Goal: Transaction & Acquisition: Obtain resource

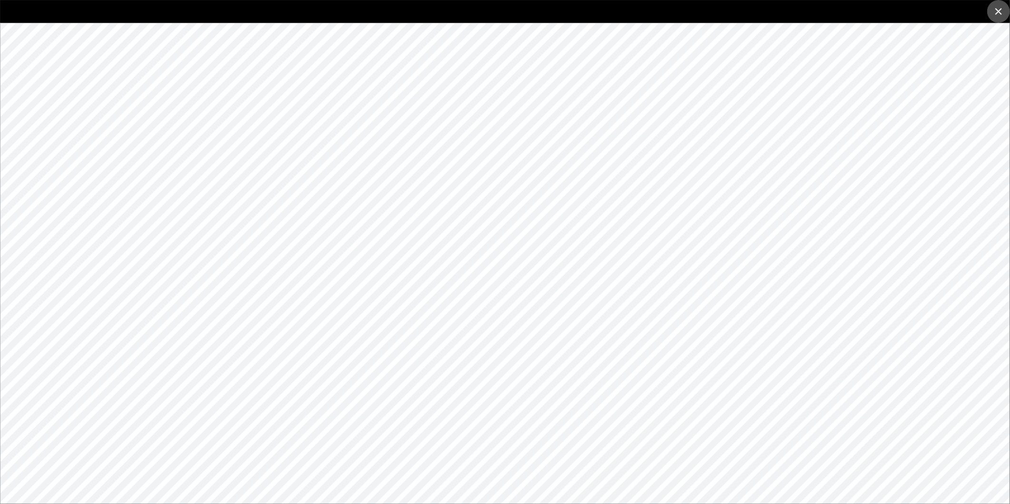
click at [997, 12] on icon "close" at bounding box center [999, 11] width 7 height 7
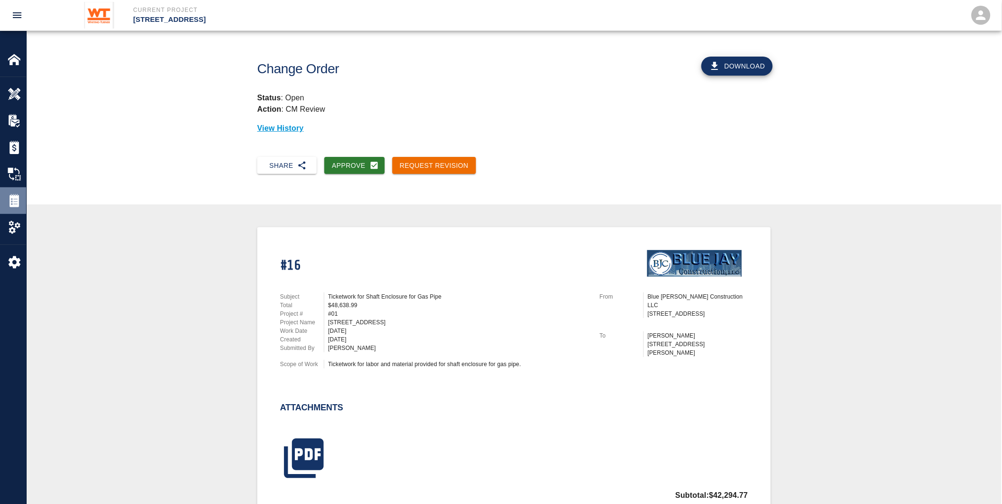
click at [10, 194] on img at bounding box center [14, 200] width 13 height 13
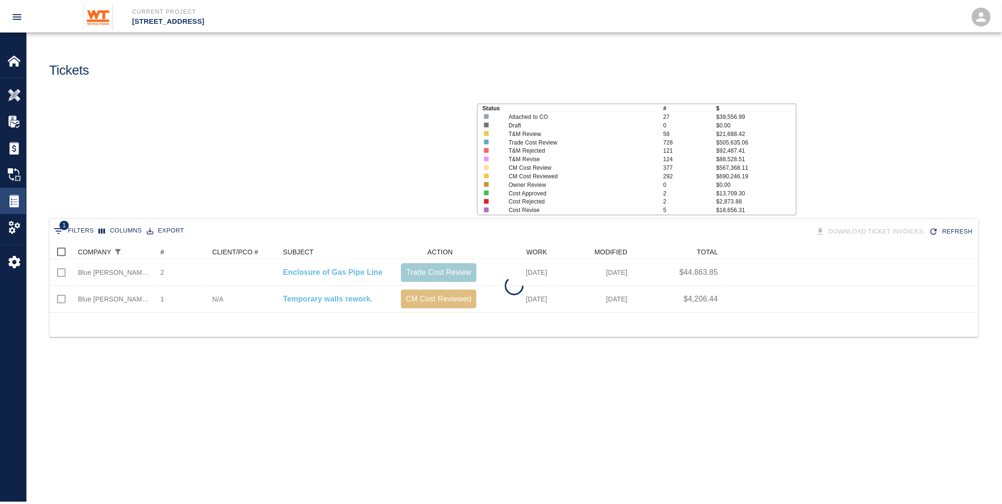
scroll to position [60, 929]
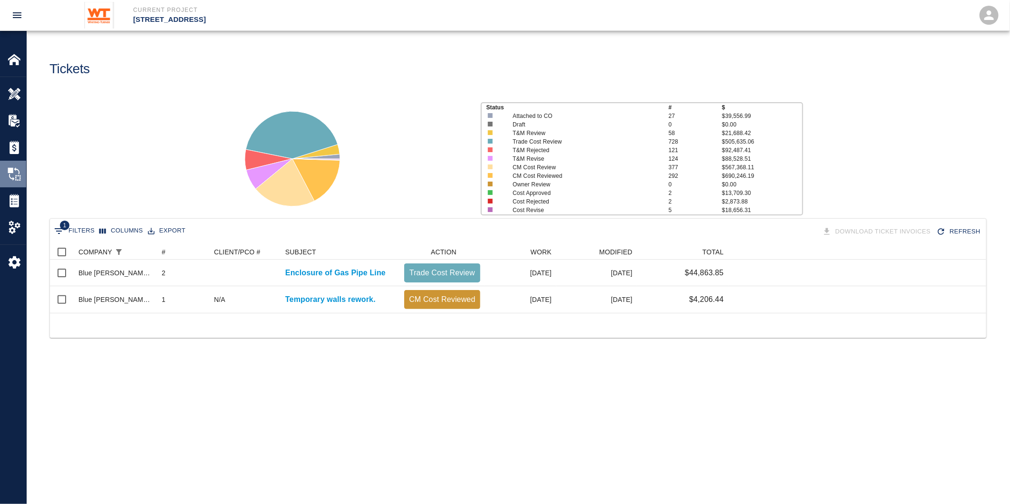
click at [12, 182] on div "Change Orders" at bounding box center [13, 174] width 26 height 27
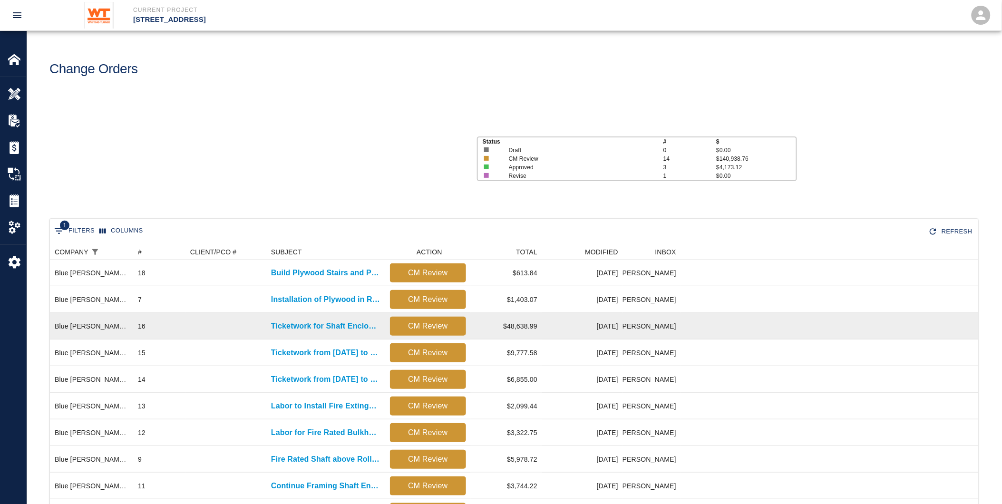
scroll to position [433, 921]
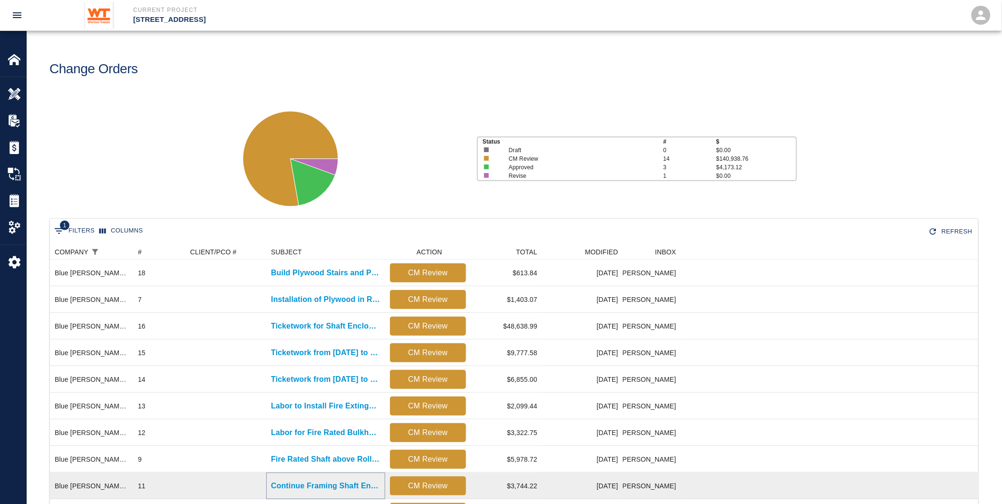
click at [315, 488] on p "Continue Framing Shaft Enclosure for Gas Pipe" at bounding box center [325, 485] width 109 height 11
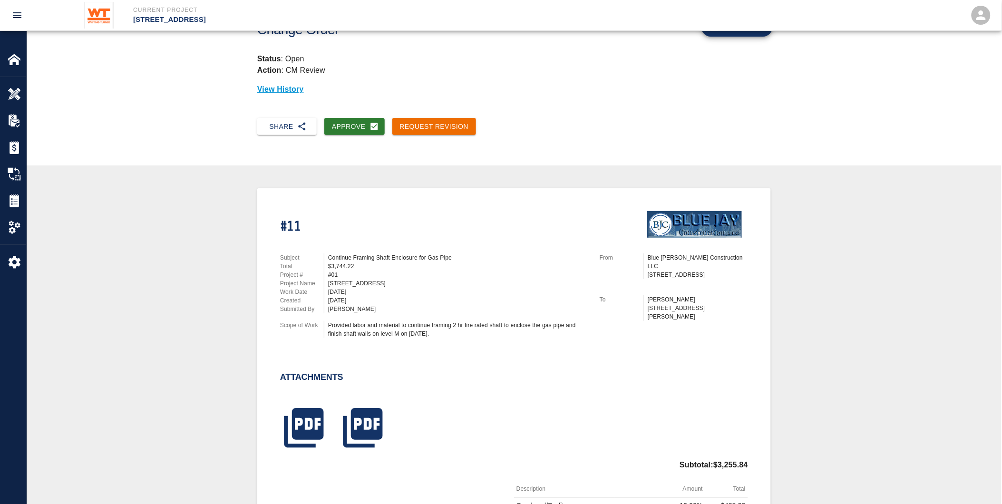
scroll to position [106, 0]
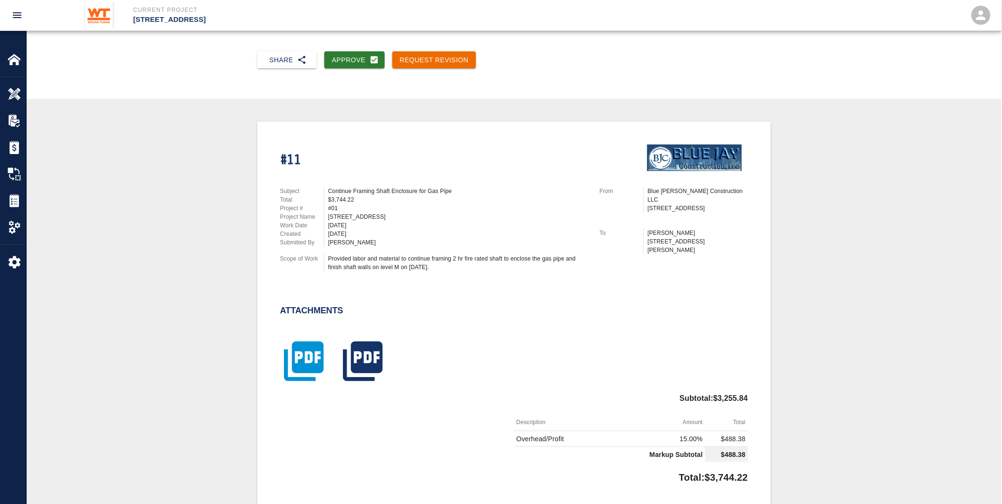
click at [308, 357] on icon "button" at bounding box center [303, 361] width 39 height 39
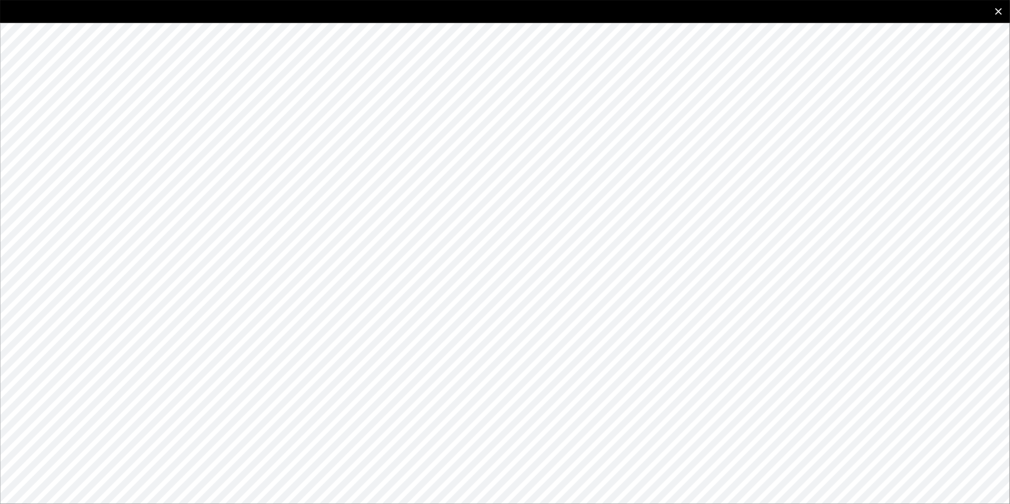
click at [1000, 4] on button "close" at bounding box center [998, 11] width 23 height 23
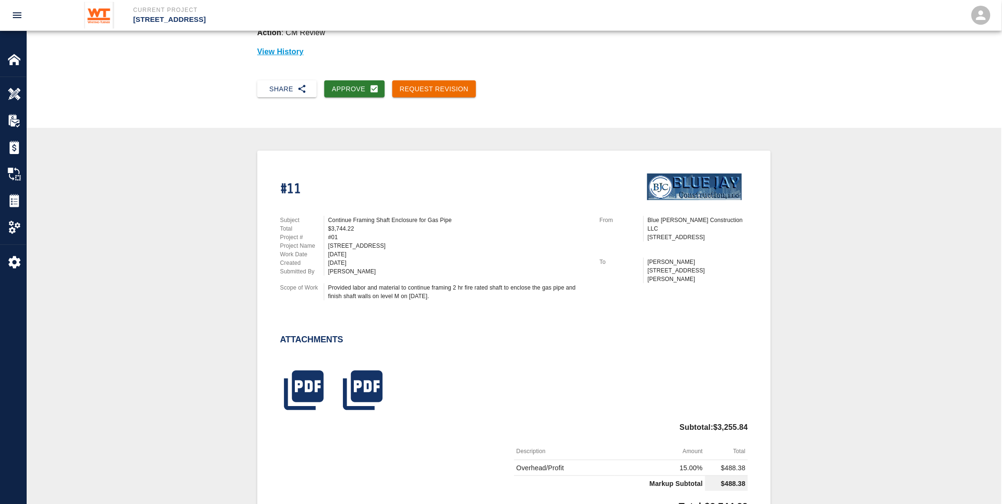
scroll to position [0, 0]
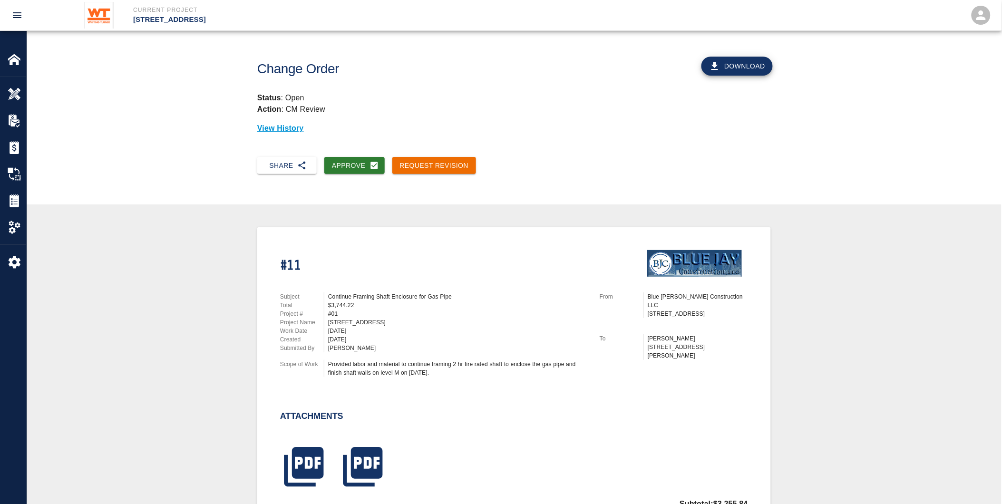
click at [750, 63] on button "Download" at bounding box center [737, 66] width 71 height 19
click at [300, 453] on icon "button" at bounding box center [303, 467] width 39 height 39
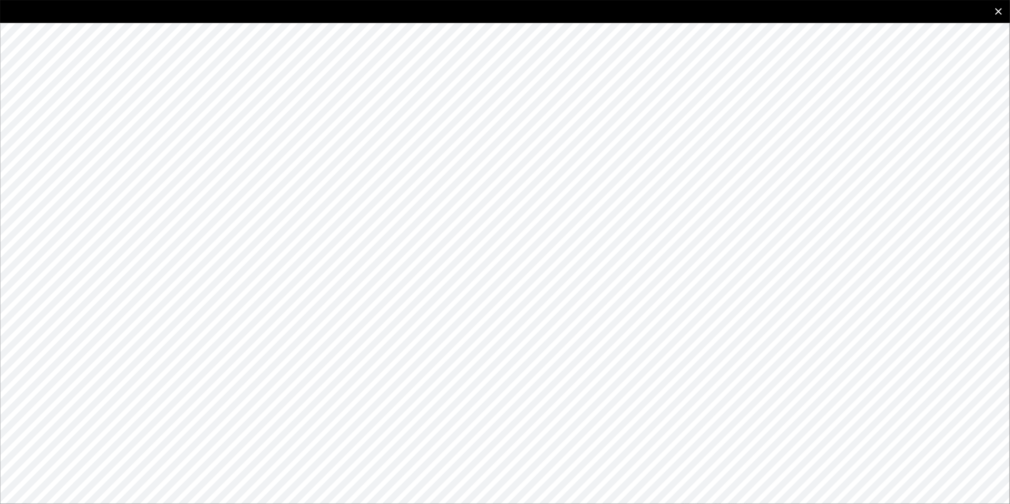
click at [996, 7] on icon "close" at bounding box center [998, 11] width 11 height 11
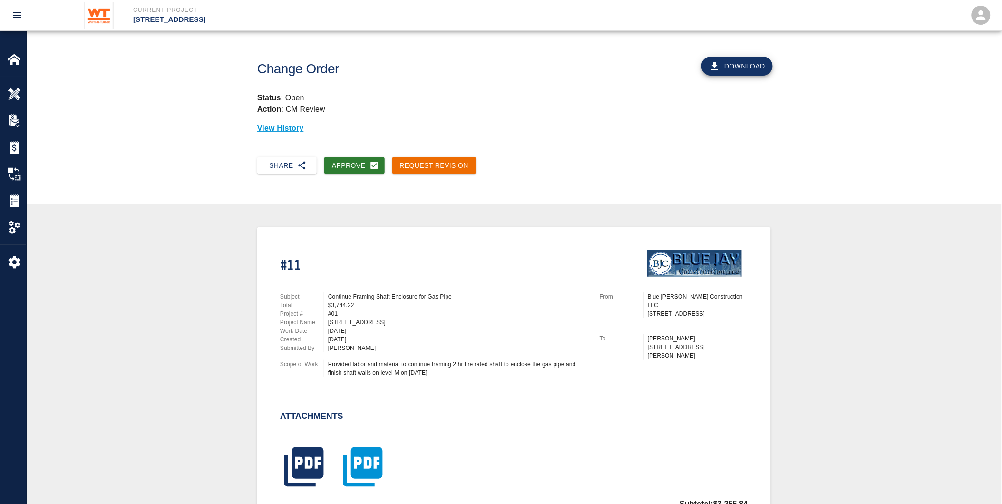
click at [359, 464] on icon "button" at bounding box center [362, 467] width 39 height 39
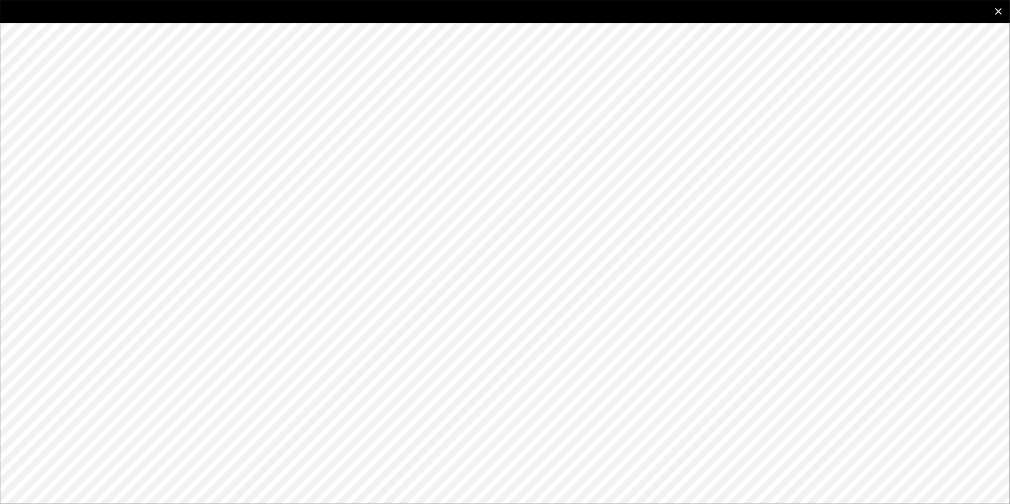
click at [994, 8] on icon "close" at bounding box center [998, 11] width 11 height 11
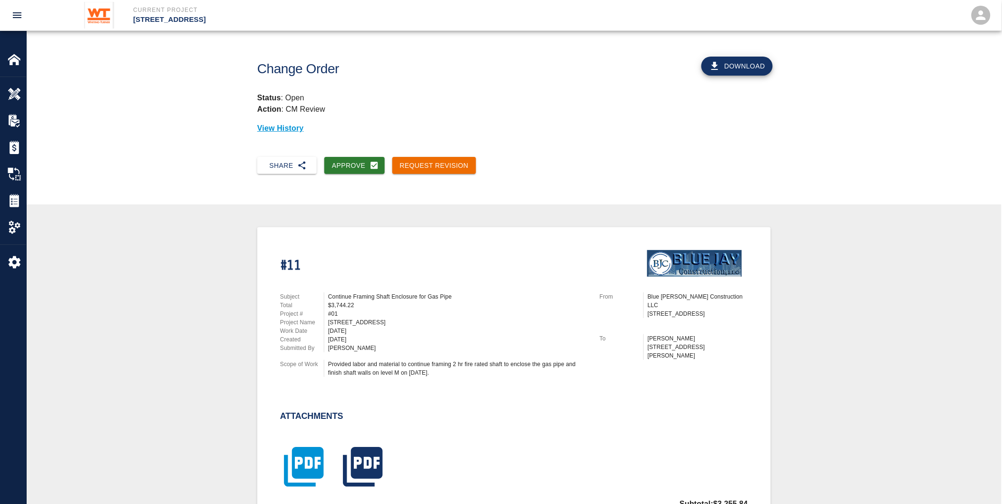
click at [303, 464] on icon "button" at bounding box center [303, 467] width 39 height 39
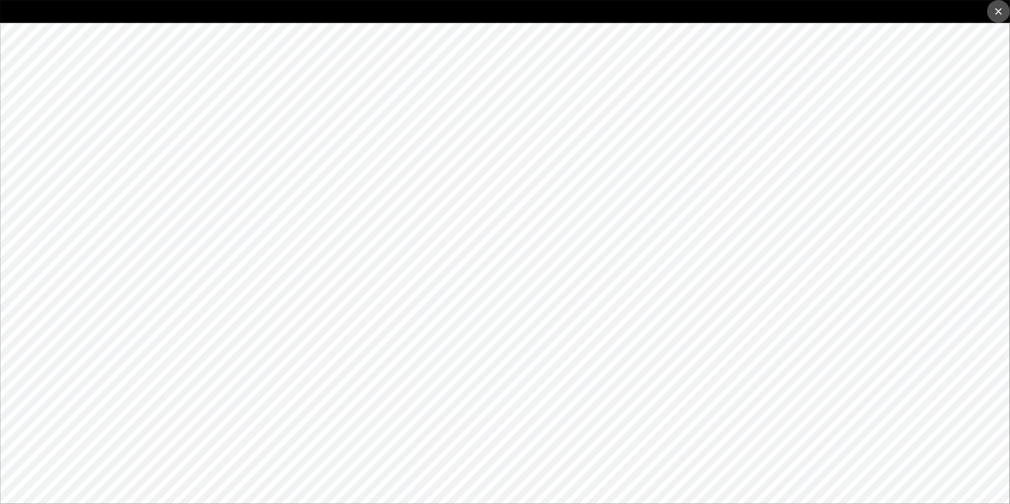
drag, startPoint x: 1001, startPoint y: 10, endPoint x: 996, endPoint y: 20, distance: 11.7
click at [1000, 10] on icon "close" at bounding box center [999, 11] width 7 height 7
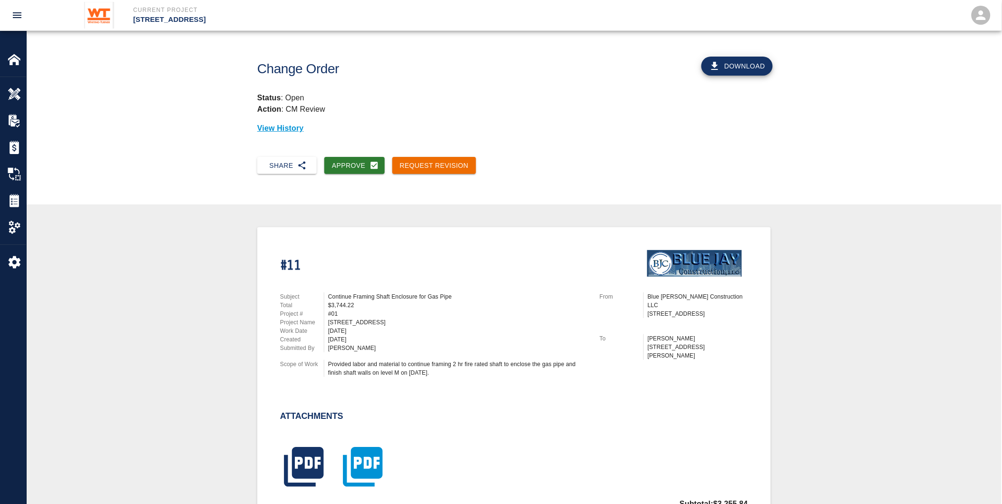
click at [360, 463] on icon "button" at bounding box center [363, 467] width 48 height 48
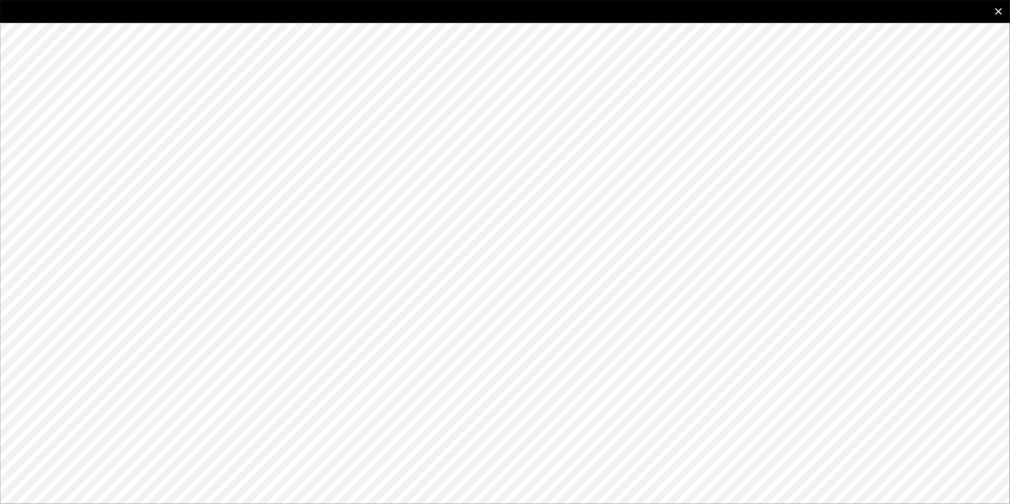
click at [1001, 6] on icon "close" at bounding box center [998, 11] width 11 height 11
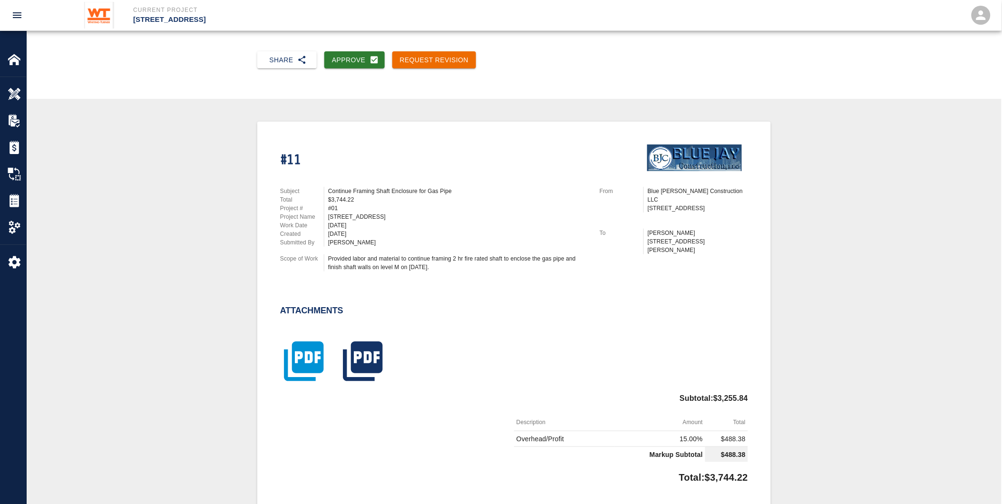
click at [300, 363] on icon "button" at bounding box center [303, 361] width 39 height 39
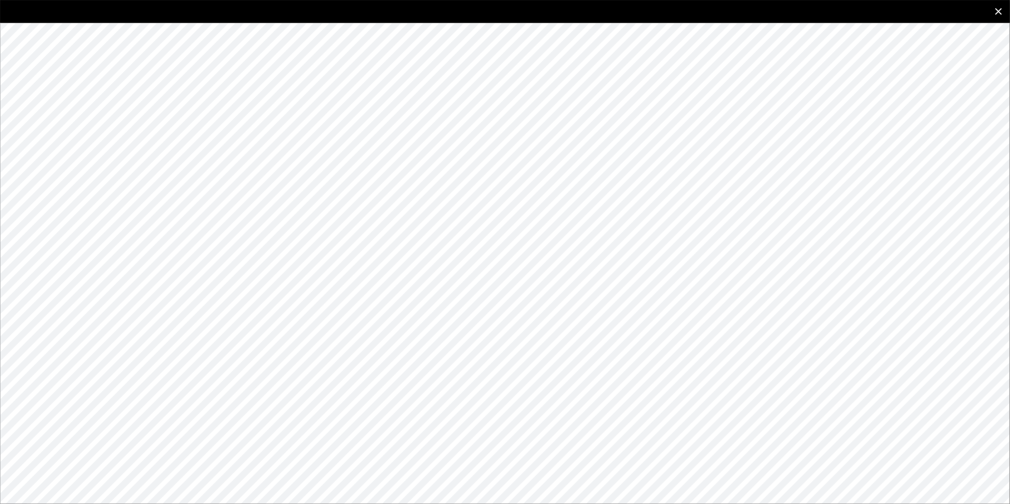
click at [999, 10] on icon "close" at bounding box center [998, 11] width 11 height 11
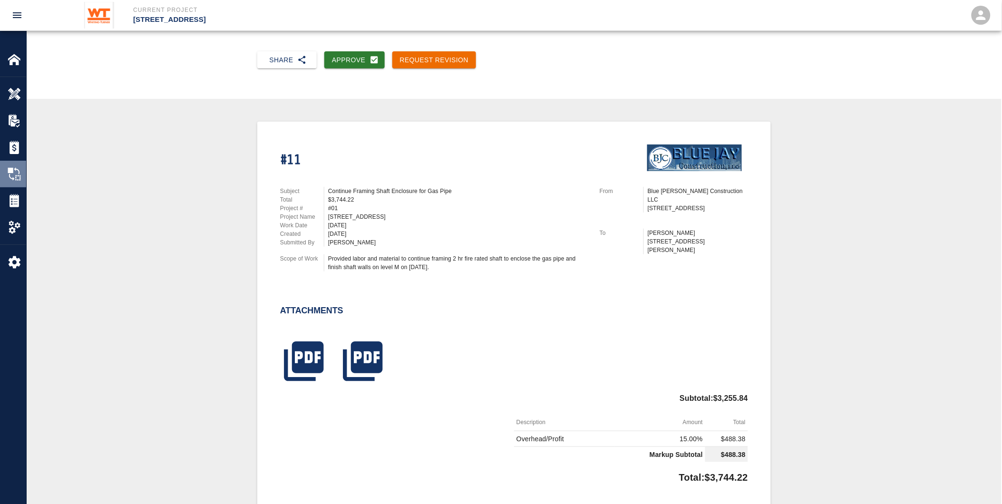
click at [3, 169] on div "Change Orders" at bounding box center [13, 174] width 26 height 27
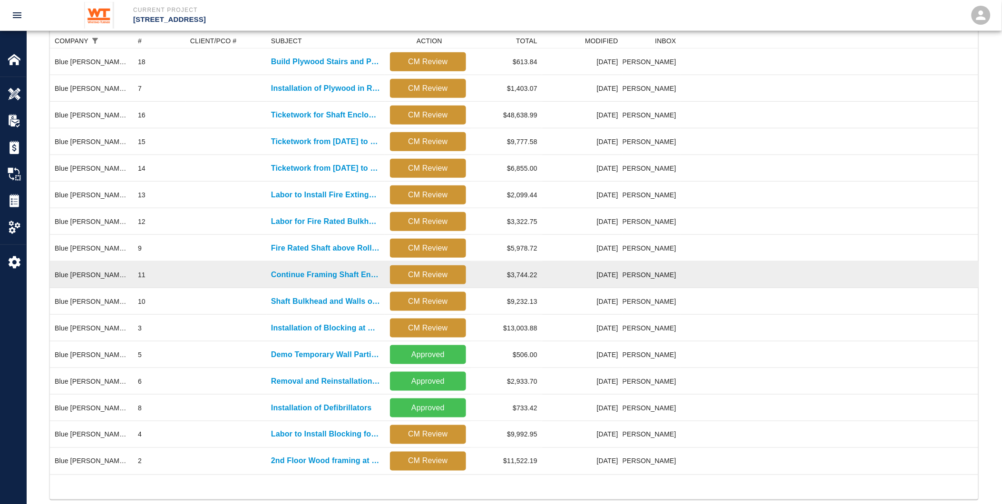
scroll to position [230, 0]
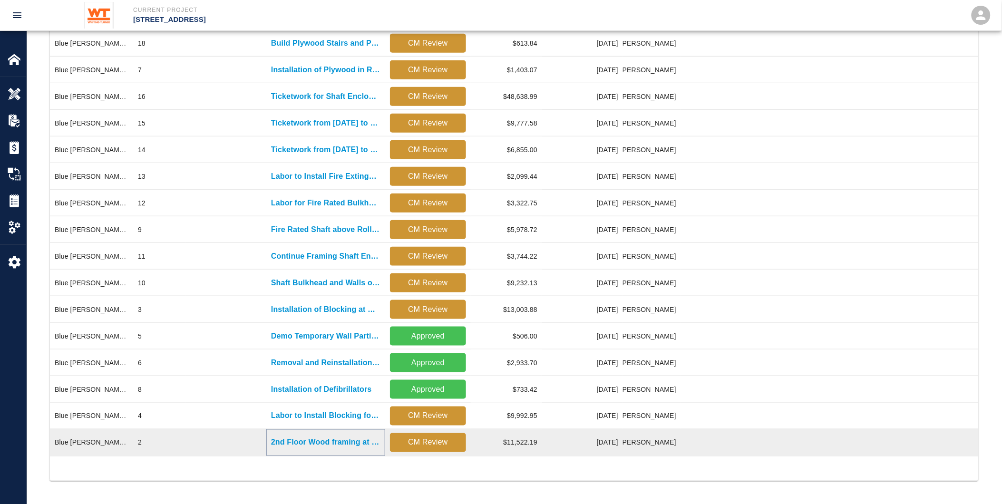
click at [317, 441] on p "2nd Floor Wood framing at demo window openings" at bounding box center [325, 442] width 109 height 11
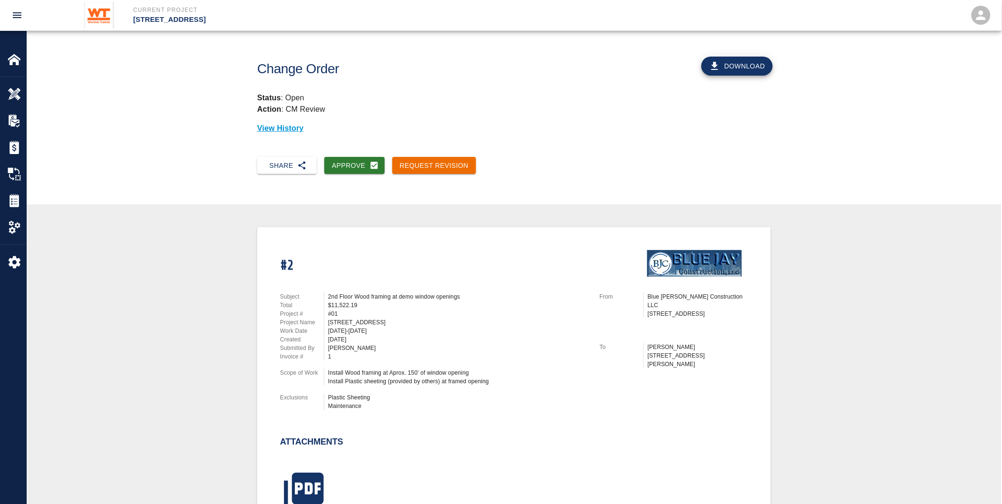
click at [390, 407] on div "Plastic Sheeting Maintenance" at bounding box center [458, 401] width 260 height 17
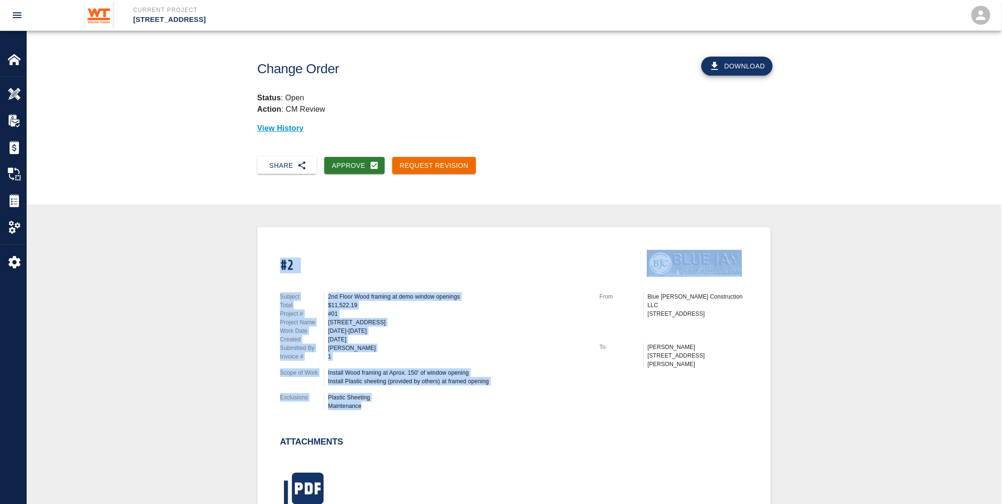
drag, startPoint x: 376, startPoint y: 405, endPoint x: 258, endPoint y: 269, distance: 180.0
click at [258, 269] on div "#2 Subject 2nd Floor Wood framing at demo window openings Total $11,522.19 Proj…" at bounding box center [514, 406] width 514 height 359
click at [447, 319] on div "[STREET_ADDRESS]" at bounding box center [458, 322] width 260 height 9
click at [568, 315] on div "#01" at bounding box center [458, 314] width 260 height 9
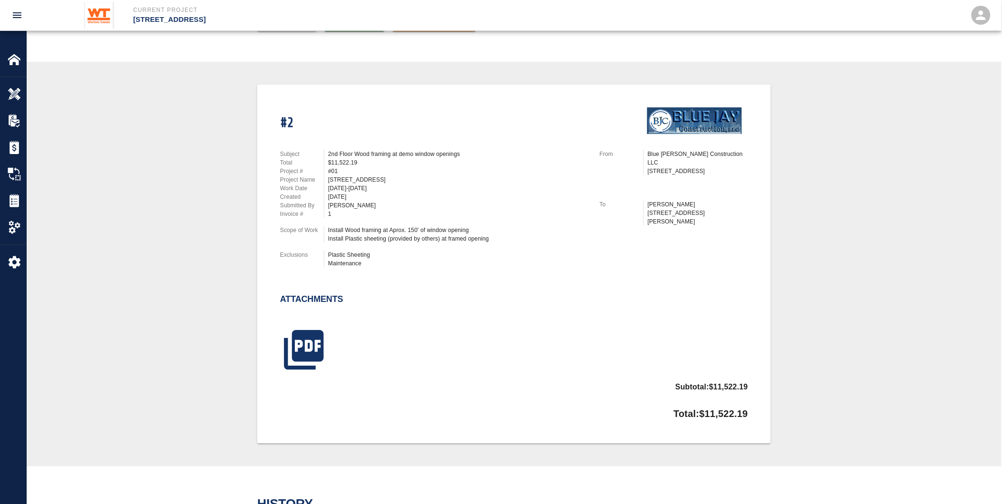
scroll to position [53, 0]
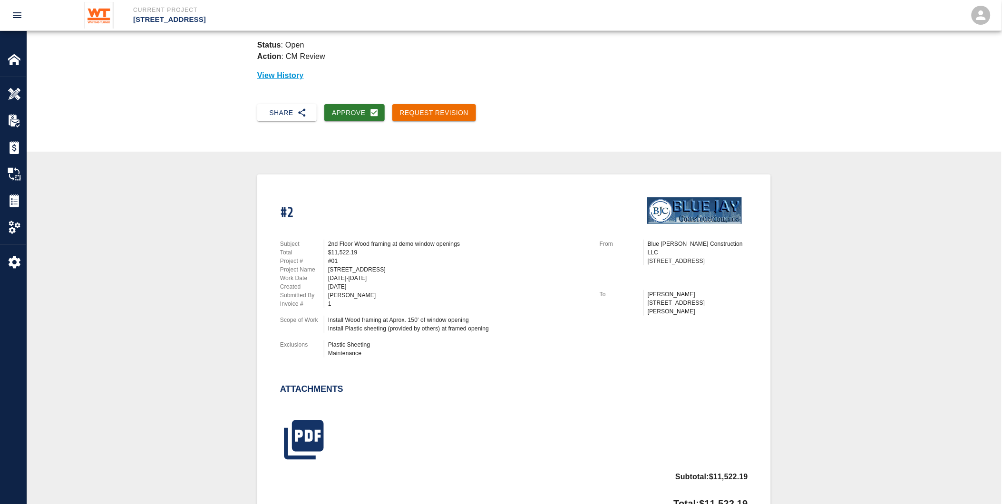
click at [461, 240] on div "2nd Floor Wood framing at demo window openings" at bounding box center [458, 244] width 260 height 9
drag, startPoint x: 468, startPoint y: 238, endPoint x: 277, endPoint y: 232, distance: 190.4
click at [277, 232] on div "Subject 2nd Floor Wood framing at demo window openings Total $11,522.19 Project…" at bounding box center [429, 296] width 320 height 137
drag, startPoint x: 277, startPoint y: 232, endPoint x: 459, endPoint y: 245, distance: 182.7
click at [459, 245] on div "2nd Floor Wood framing at demo window openings" at bounding box center [458, 244] width 260 height 9
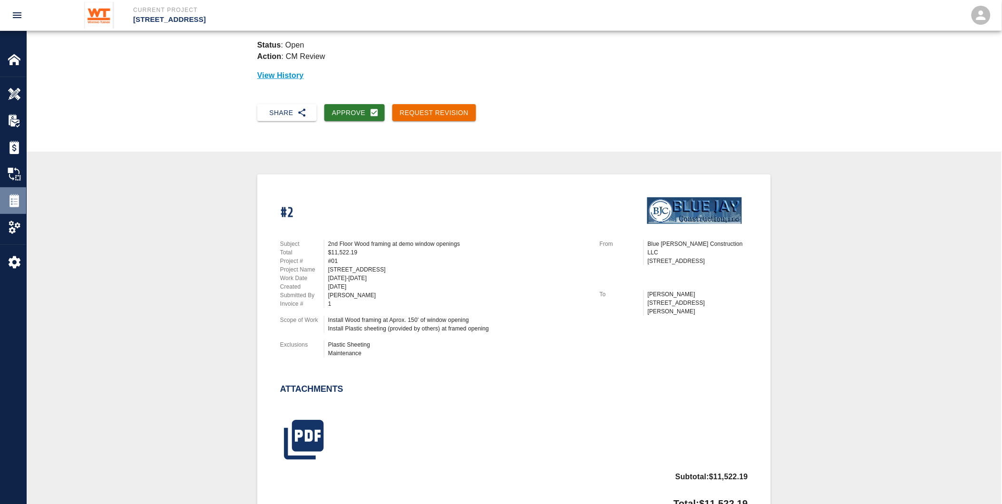
click at [19, 201] on img at bounding box center [14, 200] width 13 height 13
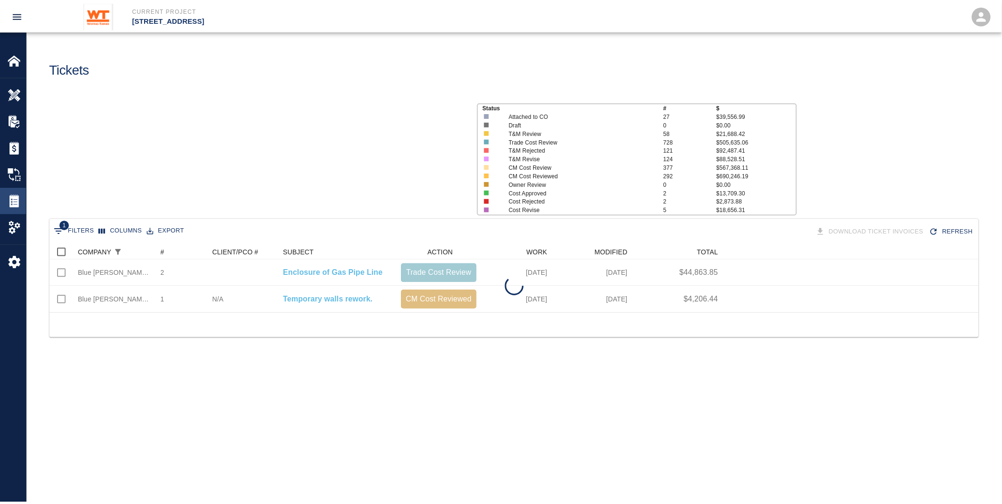
scroll to position [60, 929]
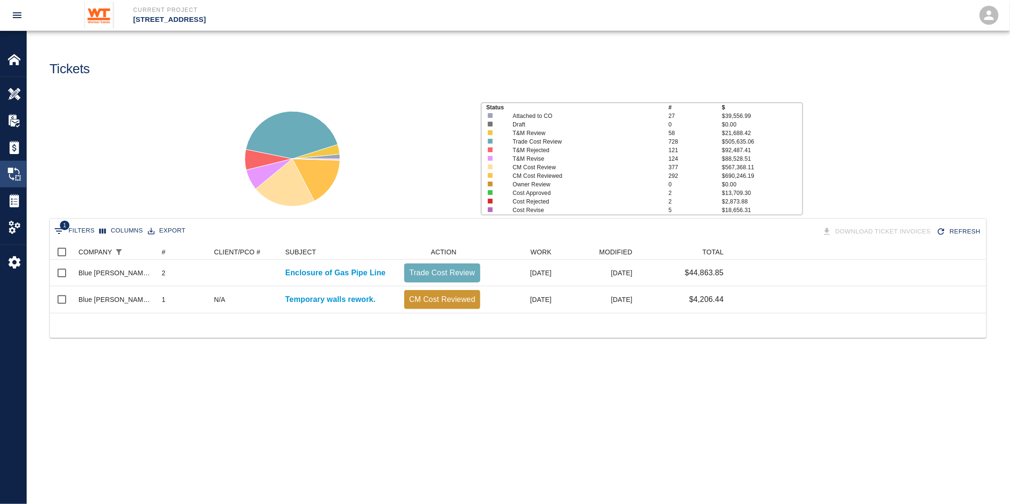
click at [10, 174] on img at bounding box center [14, 173] width 13 height 13
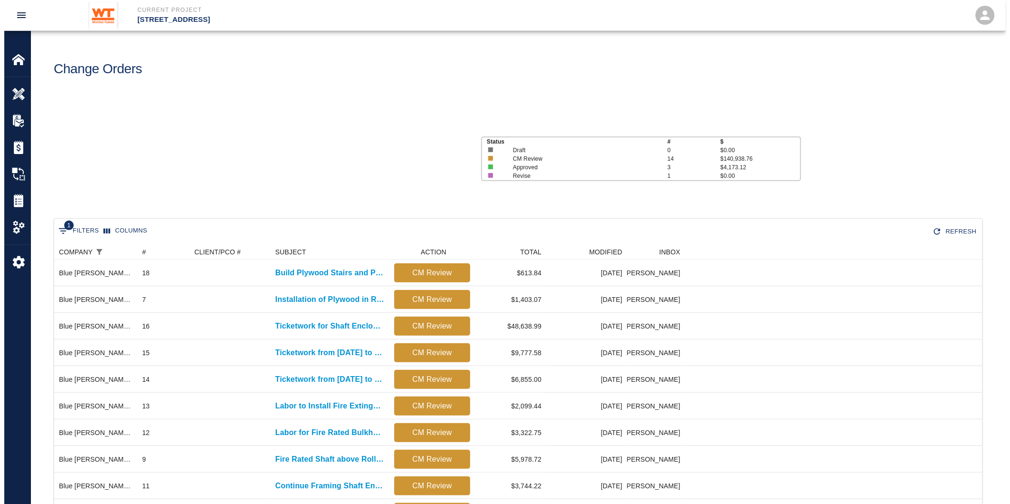
scroll to position [433, 921]
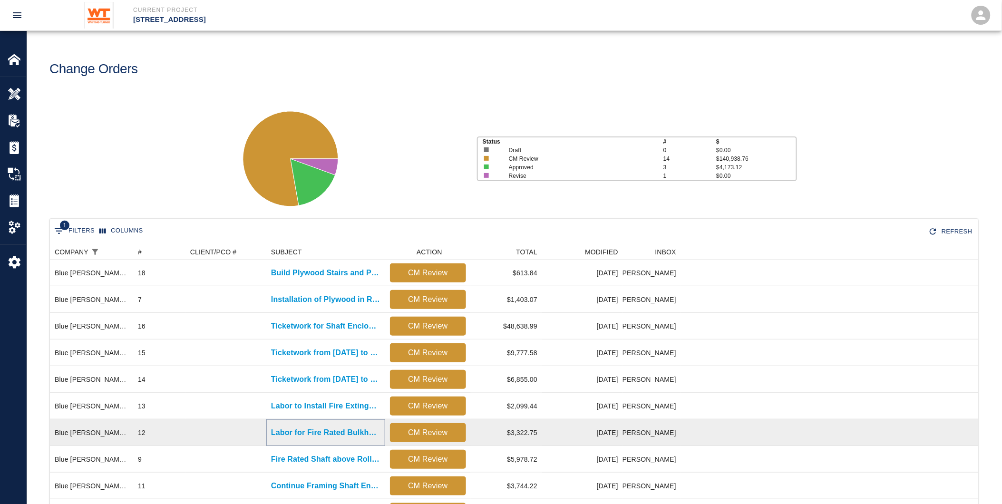
click at [351, 429] on p "Labor for Fire Rated Bulkhead in G1" at bounding box center [325, 432] width 109 height 11
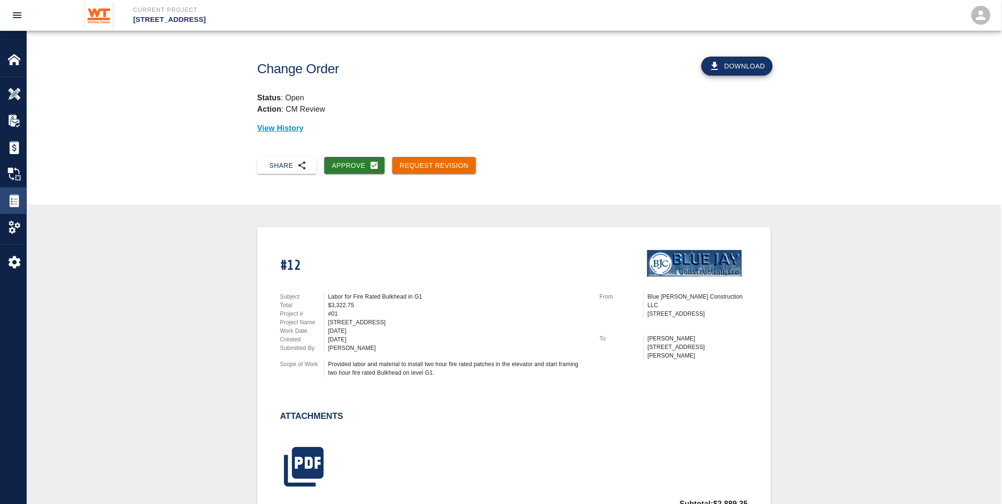
click at [19, 198] on img at bounding box center [14, 200] width 13 height 13
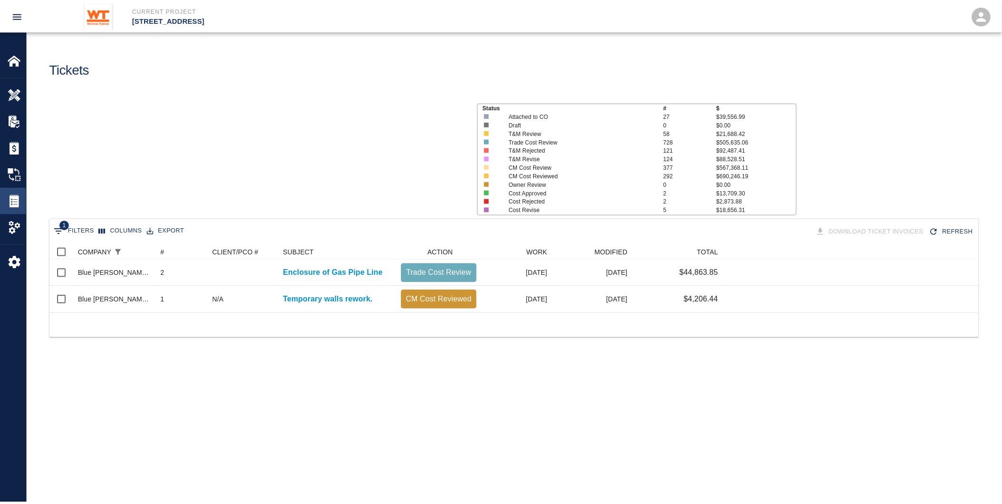
scroll to position [60, 929]
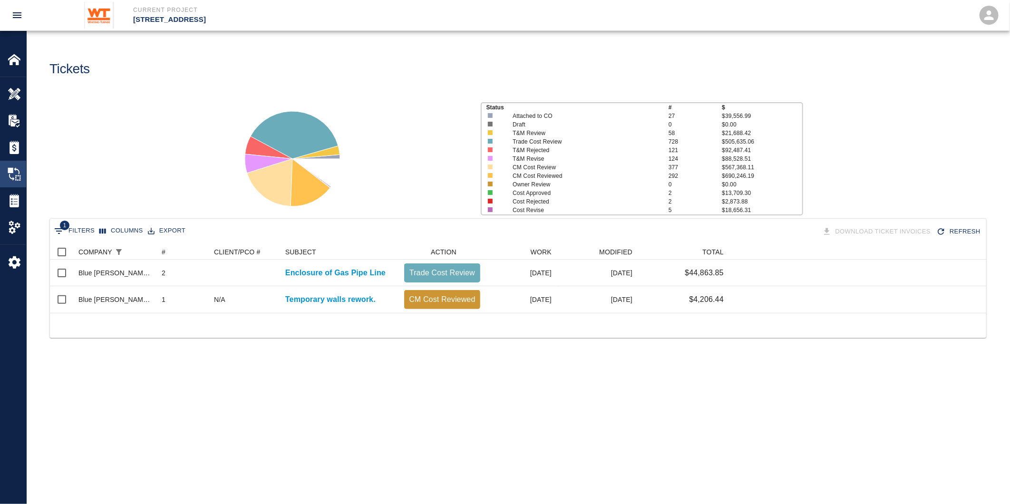
click at [8, 181] on img at bounding box center [14, 173] width 13 height 13
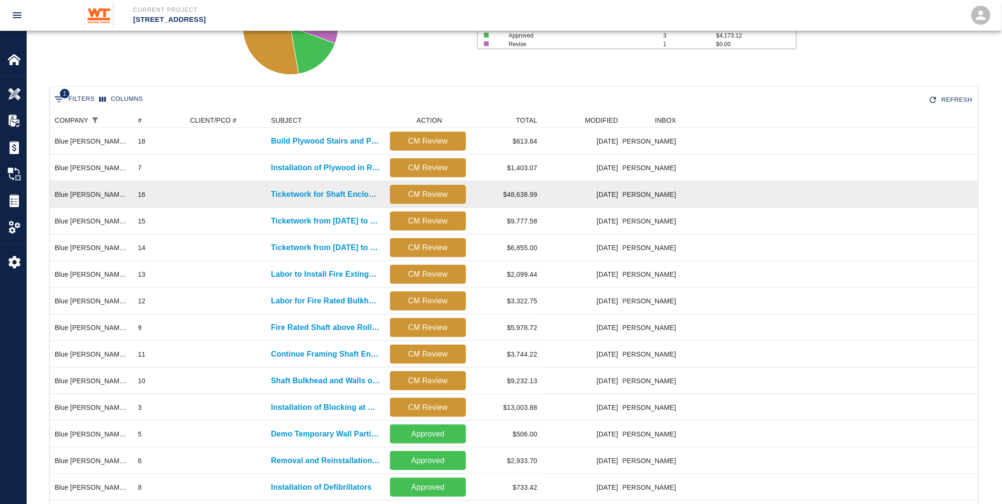
scroll to position [106, 0]
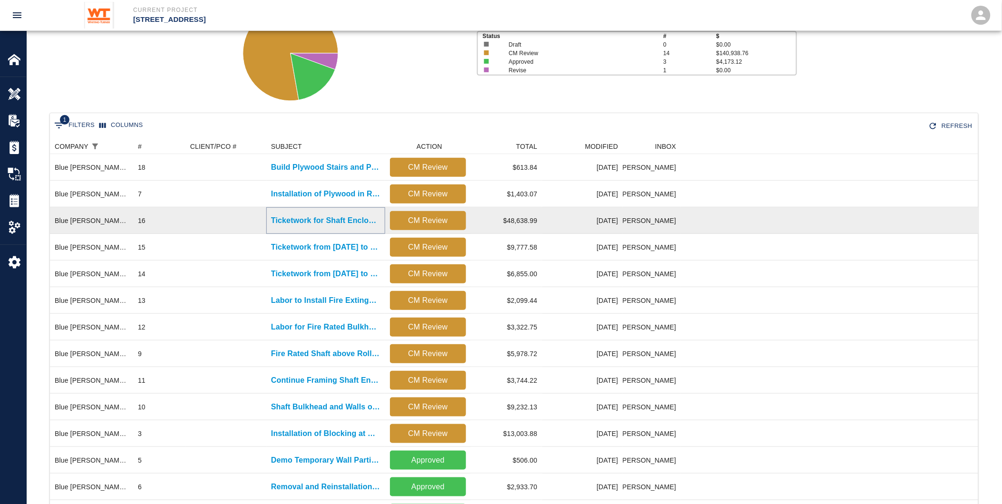
click at [317, 216] on p "Ticketwork for Shaft Enclosure for Gas Pipe" at bounding box center [325, 220] width 109 height 11
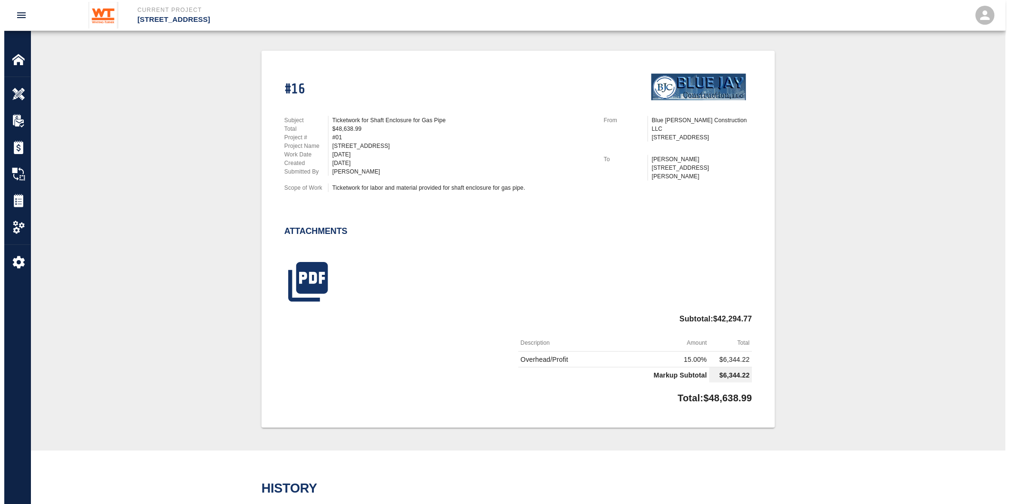
scroll to position [19, 0]
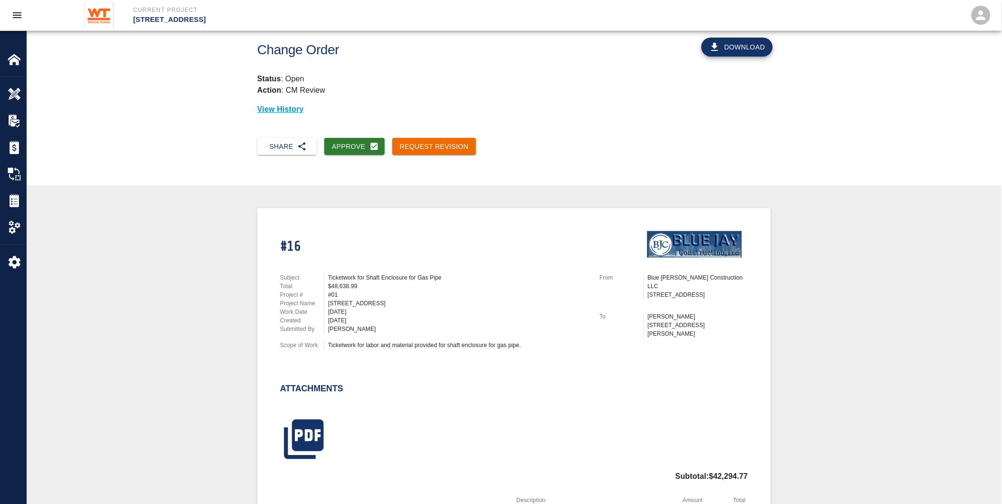
drag, startPoint x: 736, startPoint y: 45, endPoint x: 730, endPoint y: 49, distance: 7.3
click at [736, 45] on button "Download" at bounding box center [737, 47] width 71 height 19
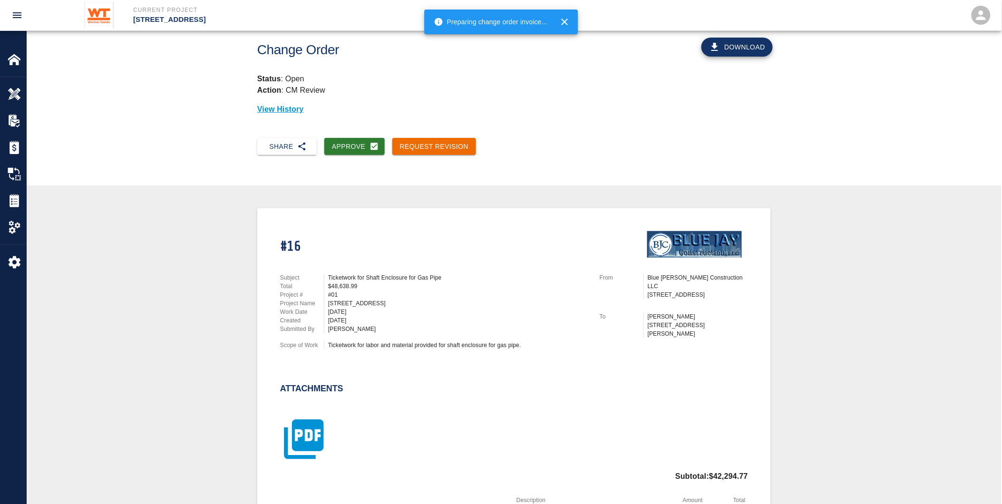
click at [306, 439] on icon "button" at bounding box center [304, 440] width 48 height 48
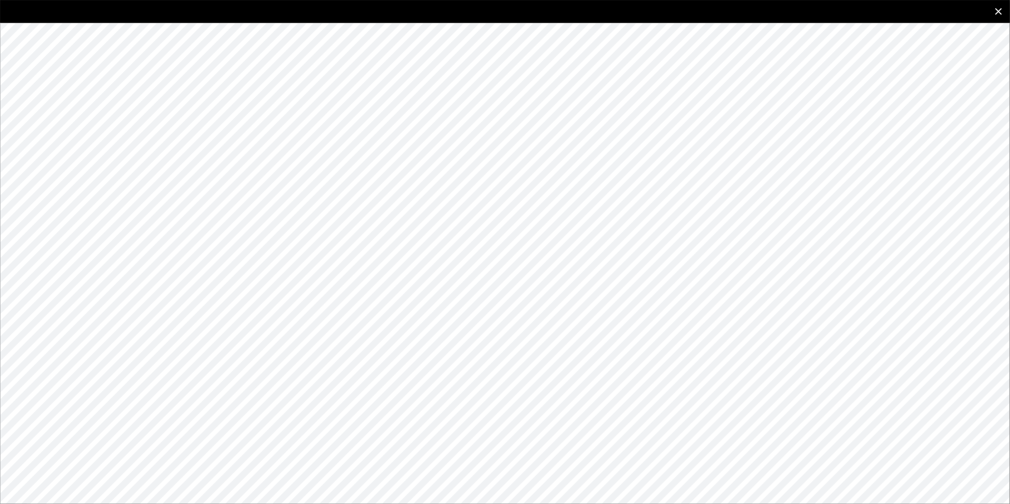
click at [996, 8] on icon "close" at bounding box center [998, 11] width 11 height 11
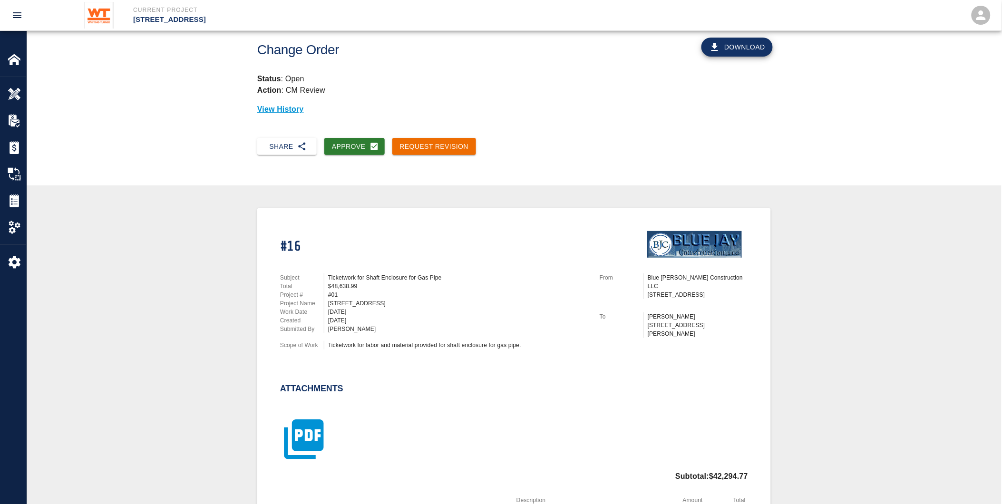
click at [310, 429] on icon "button" at bounding box center [304, 440] width 48 height 48
